Goal: Task Accomplishment & Management: Use online tool/utility

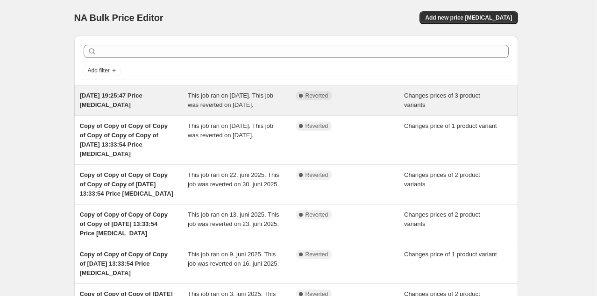
click at [351, 106] on div "Complete Reverted" at bounding box center [350, 100] width 108 height 19
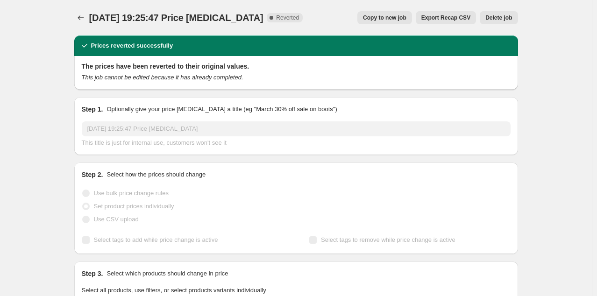
click at [385, 16] on span "Copy to new job" at bounding box center [384, 17] width 43 height 7
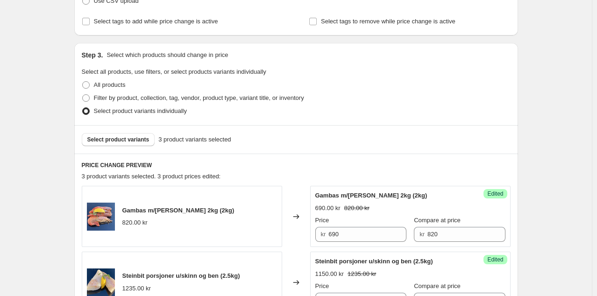
scroll to position [135, 0]
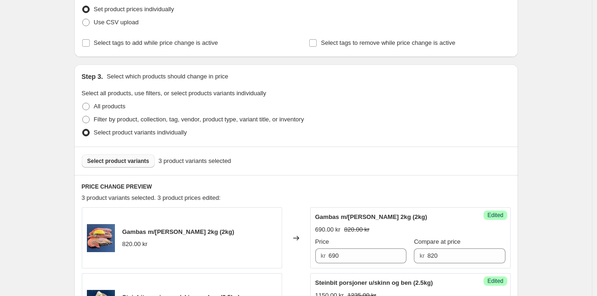
click at [97, 160] on span "Select product variants" at bounding box center [118, 160] width 62 height 7
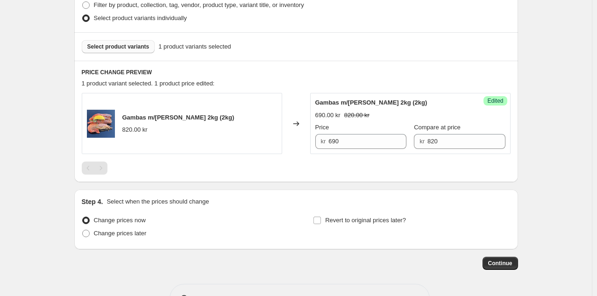
scroll to position [280, 0]
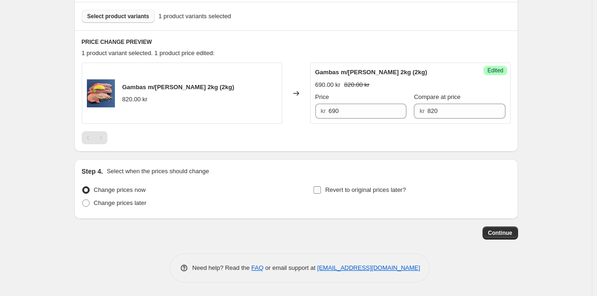
click at [346, 191] on span "Revert to original prices later?" at bounding box center [365, 189] width 81 height 7
click at [321, 191] on input "Revert to original prices later?" at bounding box center [316, 189] width 7 height 7
checkbox input "true"
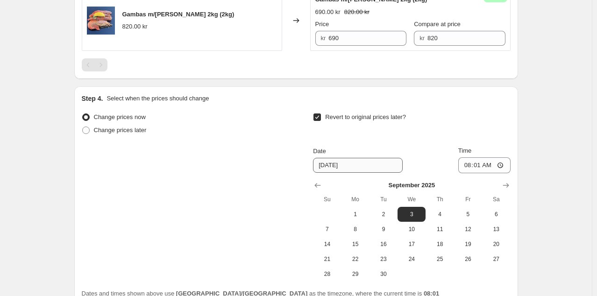
scroll to position [364, 0]
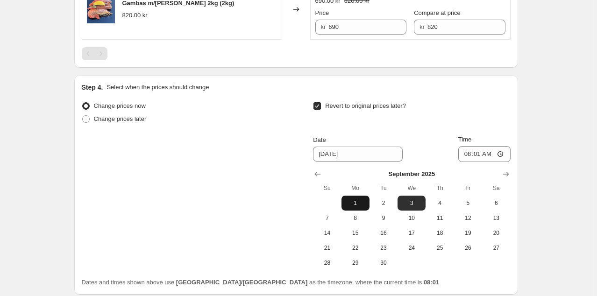
click at [358, 205] on span "1" at bounding box center [355, 202] width 21 height 7
type input "9/1/2025"
click at [478, 154] on input "08:01" at bounding box center [484, 154] width 52 height 16
type input "02:00"
click at [539, 154] on div "Create new price change job. This page is ready Create new price change job Dra…" at bounding box center [296, 4] width 592 height 736
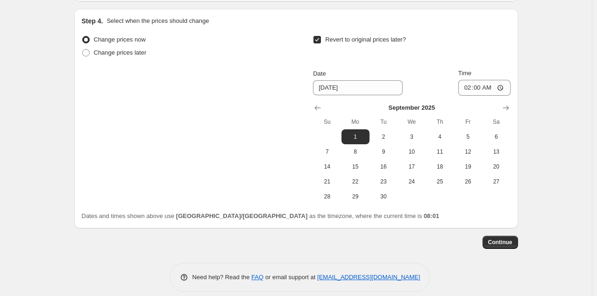
scroll to position [439, 0]
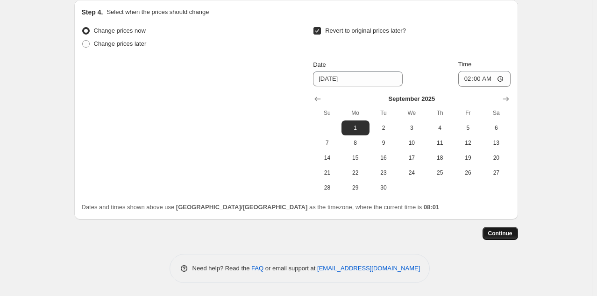
click at [500, 236] on span "Continue" at bounding box center [500, 233] width 24 height 7
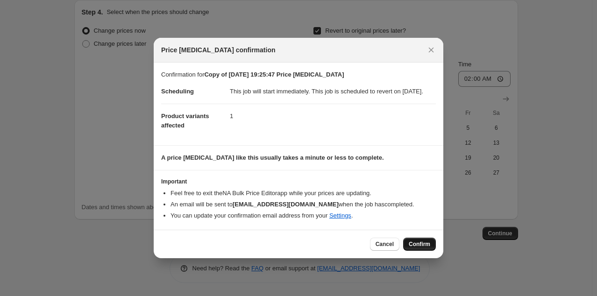
click at [423, 248] on span "Confirm" at bounding box center [419, 243] width 21 height 7
